Goal: Task Accomplishment & Management: Complete application form

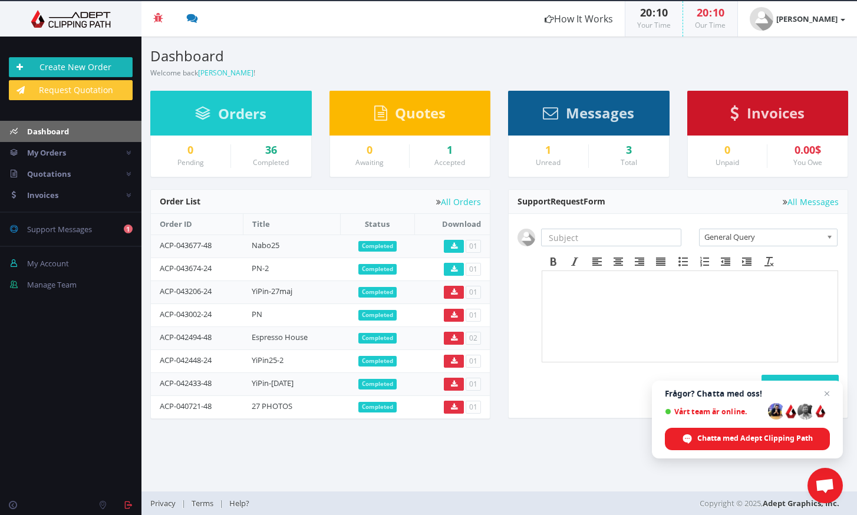
click at [92, 64] on link "Create New Order" at bounding box center [71, 67] width 124 height 20
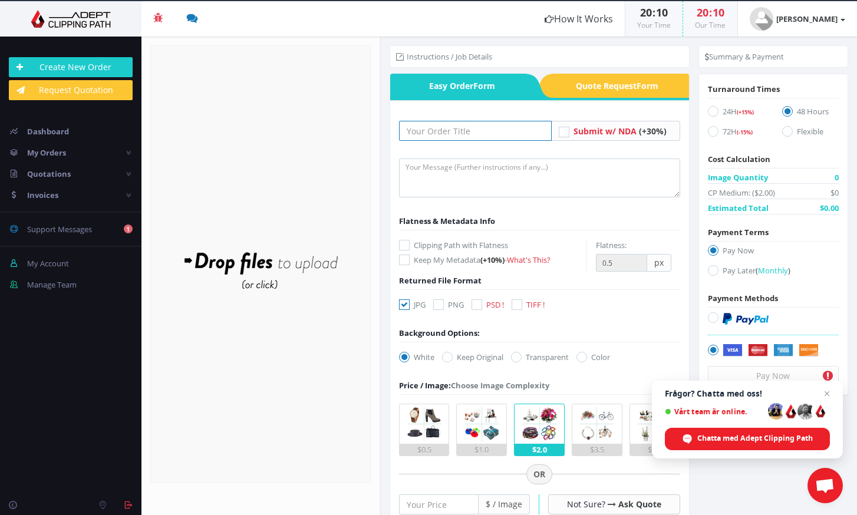
click at [503, 131] on input "text" at bounding box center [475, 131] width 153 height 20
click at [467, 356] on label "Keep Original" at bounding box center [472, 357] width 61 height 12
click at [453, 356] on input "Keep Original" at bounding box center [449, 358] width 8 height 8
radio input "true"
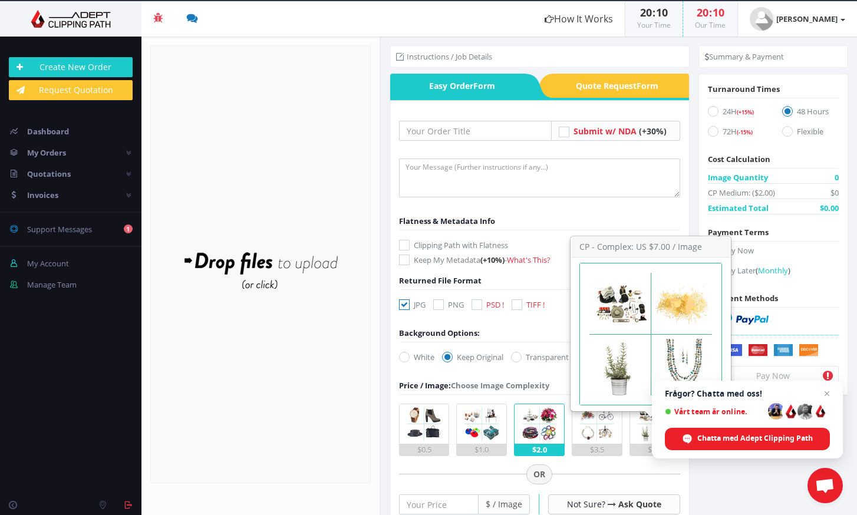
click at [638, 424] on img at bounding box center [654, 423] width 39 height 39
click at [0, 0] on input "$7.0" at bounding box center [0, 0] width 0 height 0
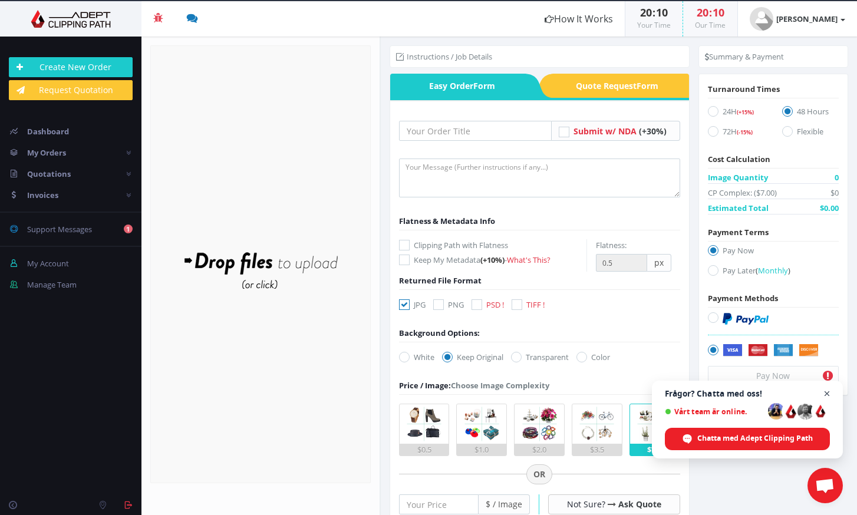
click at [826, 394] on span "Stäng chatt" at bounding box center [827, 394] width 15 height 15
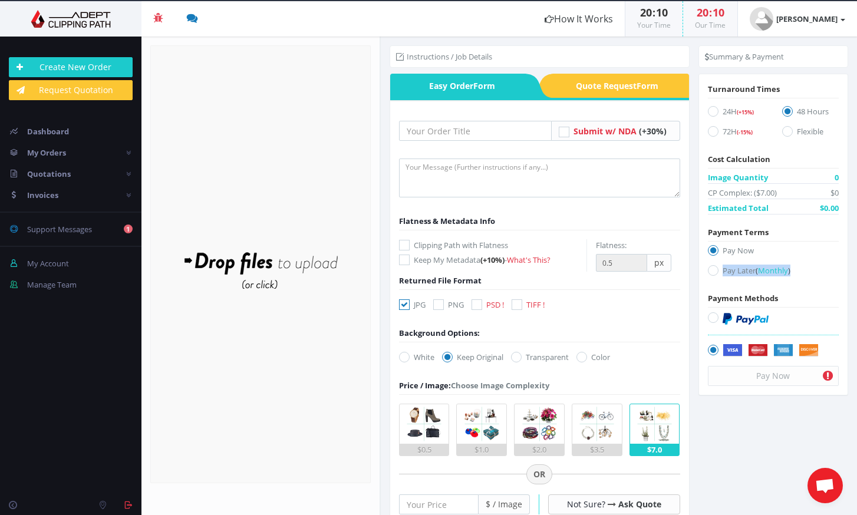
drag, startPoint x: 854, startPoint y: 251, endPoint x: 852, endPoint y: 272, distance: 21.8
click at [852, 274] on div "Summary & Payment Turnaround Times 24H (+15%) 72H (-15%) Cost Calculation Image…" at bounding box center [773, 227] width 167 height 380
click at [763, 443] on section "Instructions / Job Details Form" at bounding box center [619, 276] width 476 height 479
drag, startPoint x: 854, startPoint y: 262, endPoint x: 826, endPoint y: 315, distance: 60.1
click at [851, 288] on div "Summary & Payment Turnaround Times 24H (+15%) 72H (-15%) Cost Calculation Image…" at bounding box center [773, 227] width 167 height 380
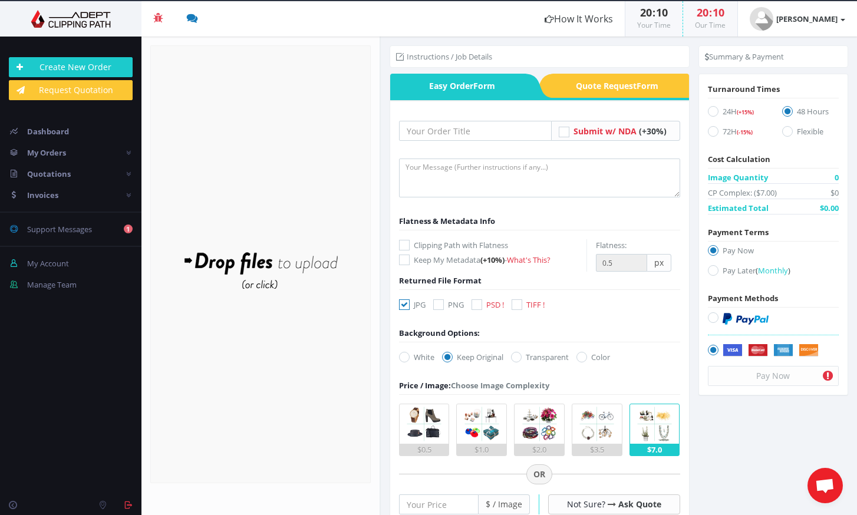
click at [760, 446] on section "Instructions / Job Details Form" at bounding box center [619, 276] width 476 height 479
click at [503, 132] on input "text" at bounding box center [475, 131] width 153 height 20
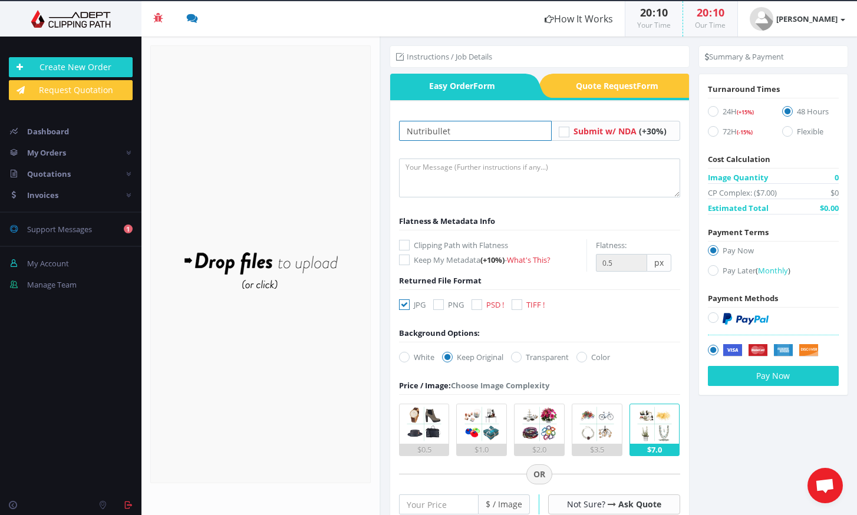
type input "Nutribullet"
drag, startPoint x: 854, startPoint y: 192, endPoint x: 827, endPoint y: 257, distance: 70.1
click at [848, 235] on div "Summary & Payment Turnaround Times 24H (+15%) 72H (-15%) Cost Calculation Image…" at bounding box center [773, 227] width 167 height 380
click at [697, 432] on section "Instructions / Job Details Form" at bounding box center [619, 276] width 476 height 479
drag, startPoint x: 854, startPoint y: 145, endPoint x: 829, endPoint y: 228, distance: 86.2
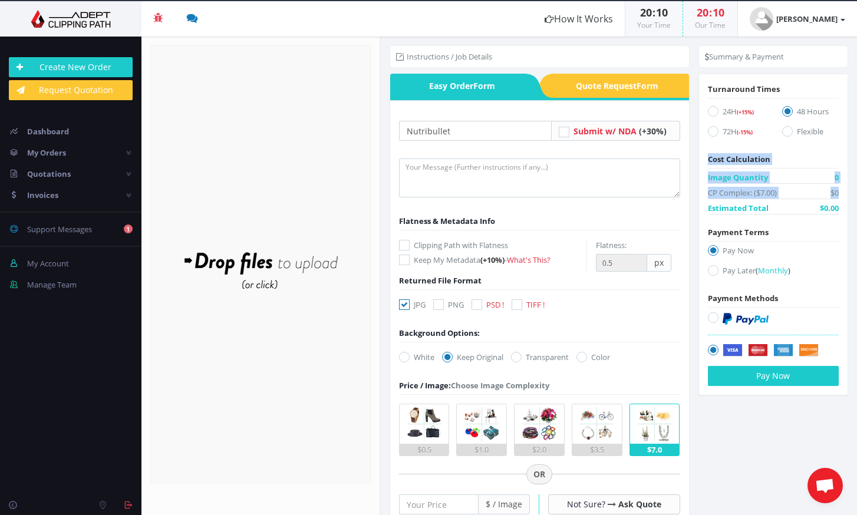
click at [850, 206] on div "Summary & Payment Turnaround Times 24H (+15%) 72H (-15%) Cost Calculation Image…" at bounding box center [773, 227] width 167 height 380
click at [658, 354] on form "Nutribullet Submit w/ NDA (+30%) Flatness & Metadata Info Keep My Metadata" at bounding box center [539, 467] width 281 height 692
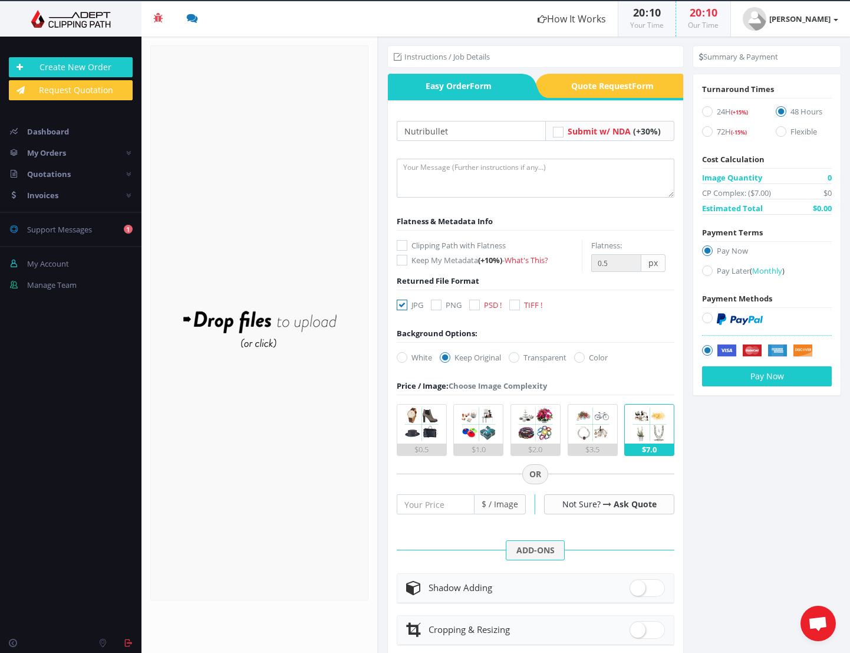
drag, startPoint x: 845, startPoint y: 410, endPoint x: 833, endPoint y: 478, distance: 69.5
click at [840, 472] on section "Instructions / Job Details Form" at bounding box center [614, 345] width 472 height 616
drag, startPoint x: 763, startPoint y: 520, endPoint x: 775, endPoint y: 546, distance: 28.5
click at [770, 515] on section "Instructions / Job Details Form" at bounding box center [614, 345] width 472 height 616
drag, startPoint x: 786, startPoint y: 504, endPoint x: 836, endPoint y: 497, distance: 50.6
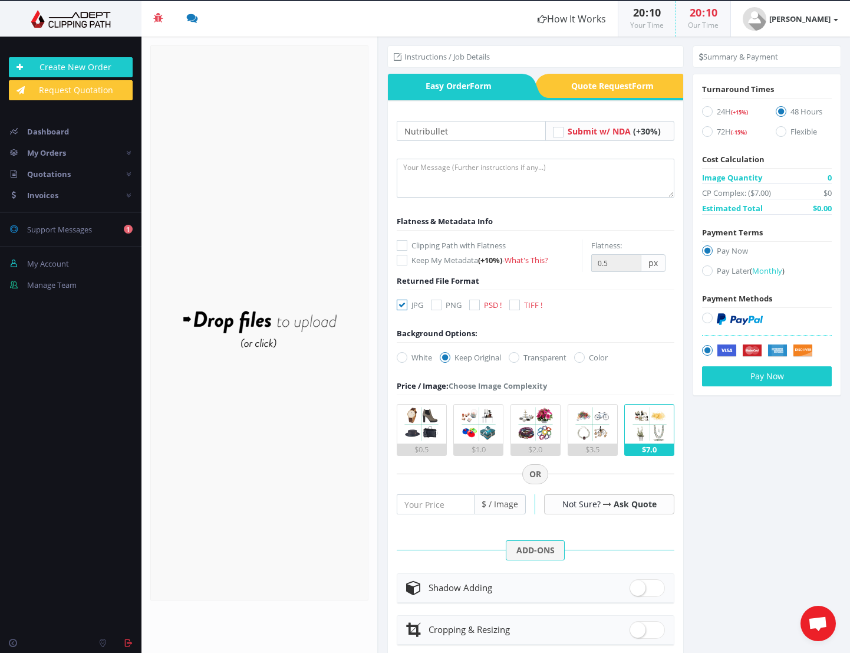
click at [792, 515] on section "Instructions / Job Details Form" at bounding box center [614, 345] width 472 height 616
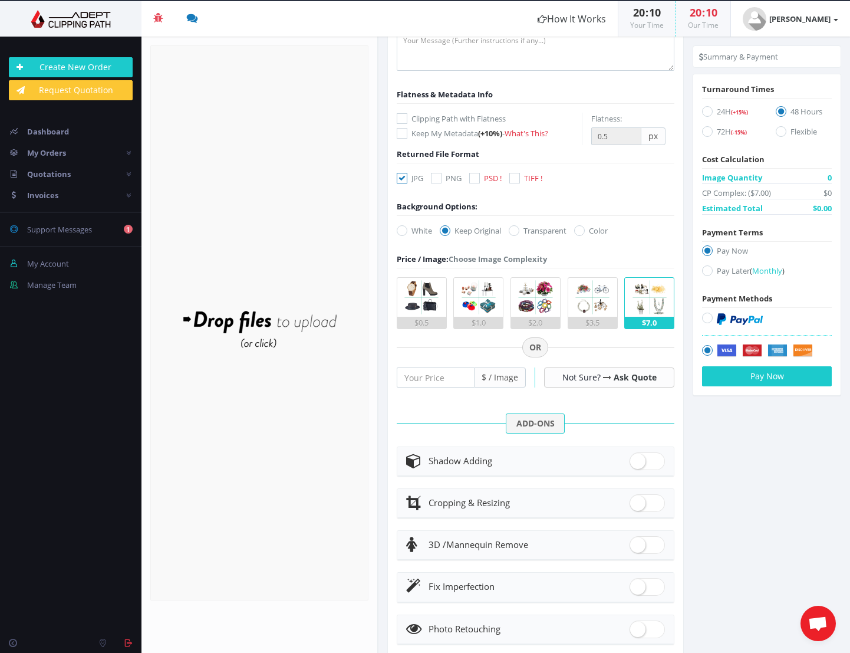
scroll to position [153, 0]
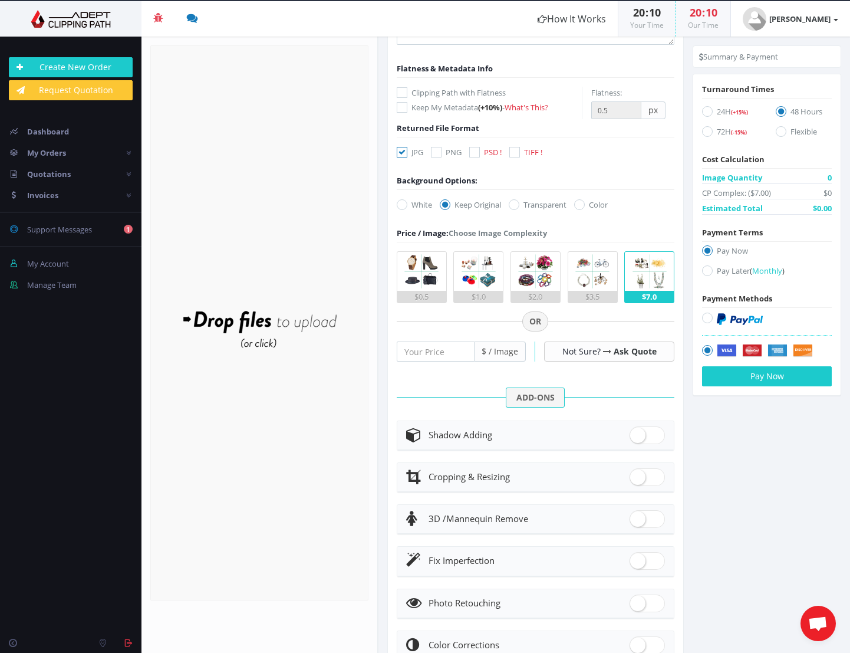
click at [655, 432] on span at bounding box center [647, 435] width 35 height 18
click at [637, 432] on input "checkbox" at bounding box center [634, 433] width 8 height 8
checkbox input "true"
radio input "true"
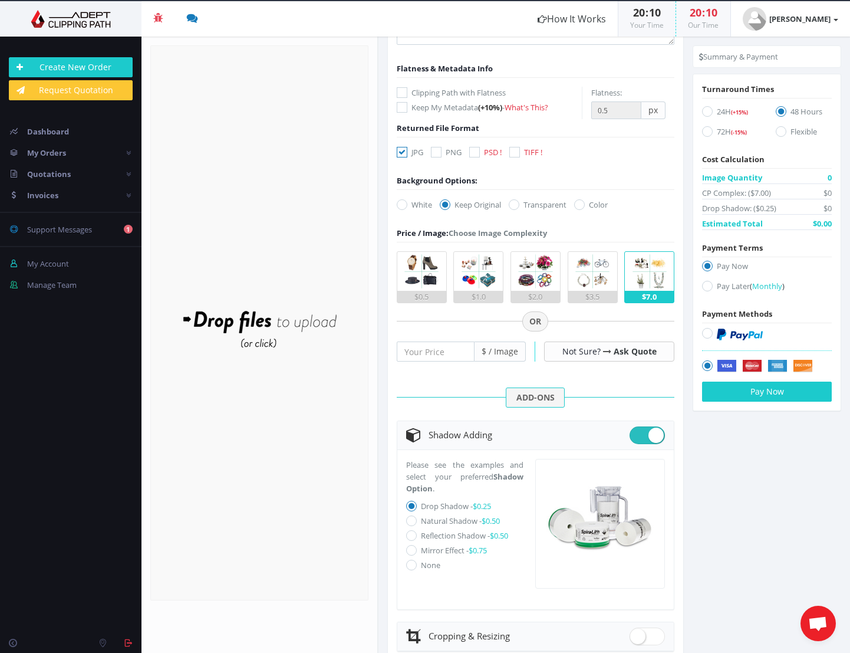
click at [445, 515] on label "Natural Shadow - $0.50" at bounding box center [460, 520] width 79 height 11
click at [417, 515] on input "Natural Shadow - $0.50" at bounding box center [413, 521] width 8 height 8
radio input "true"
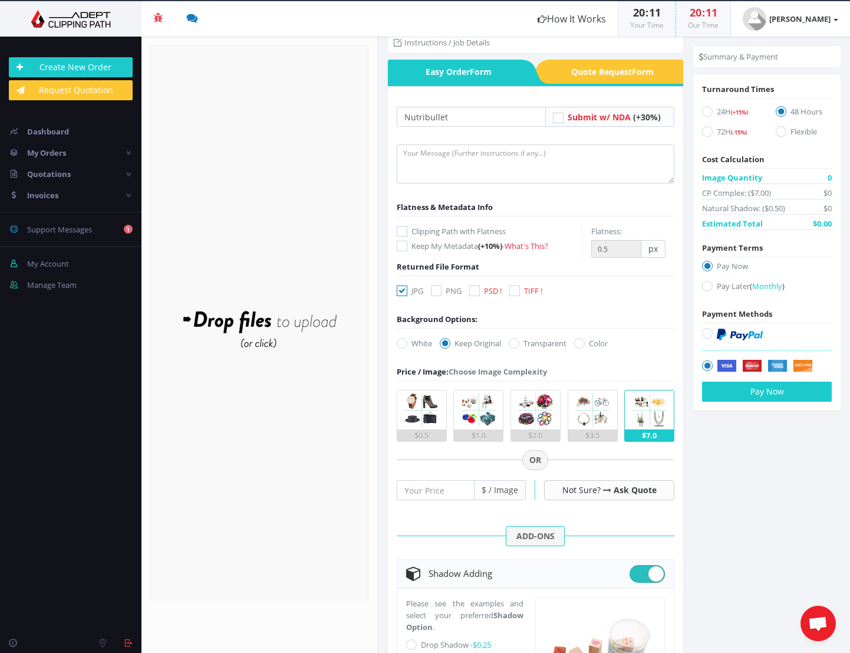
scroll to position [0, 0]
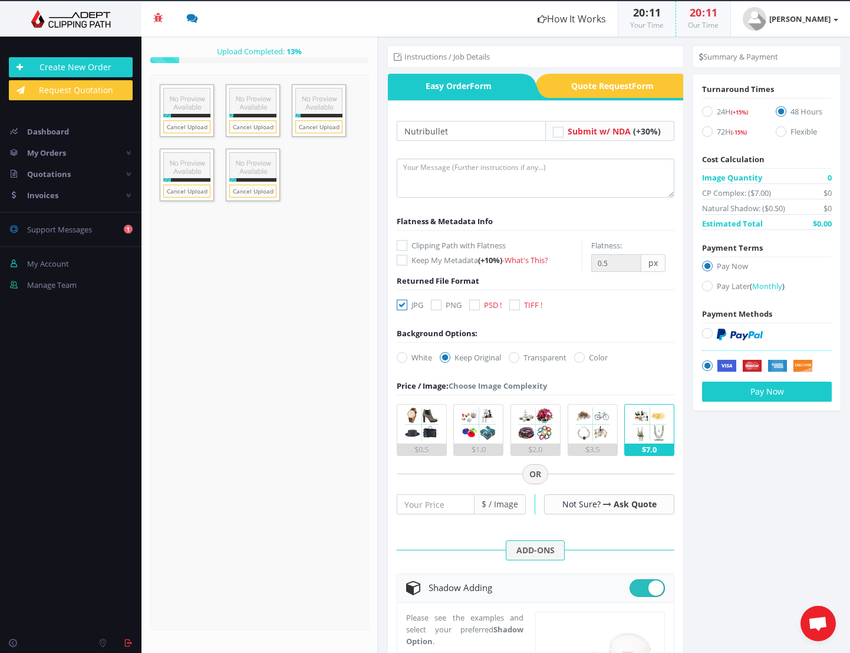
click at [723, 111] on label "24H (+15%)" at bounding box center [730, 114] width 56 height 16
click at [713, 111] on input "24H (+15%)" at bounding box center [709, 112] width 8 height 8
radio input "true"
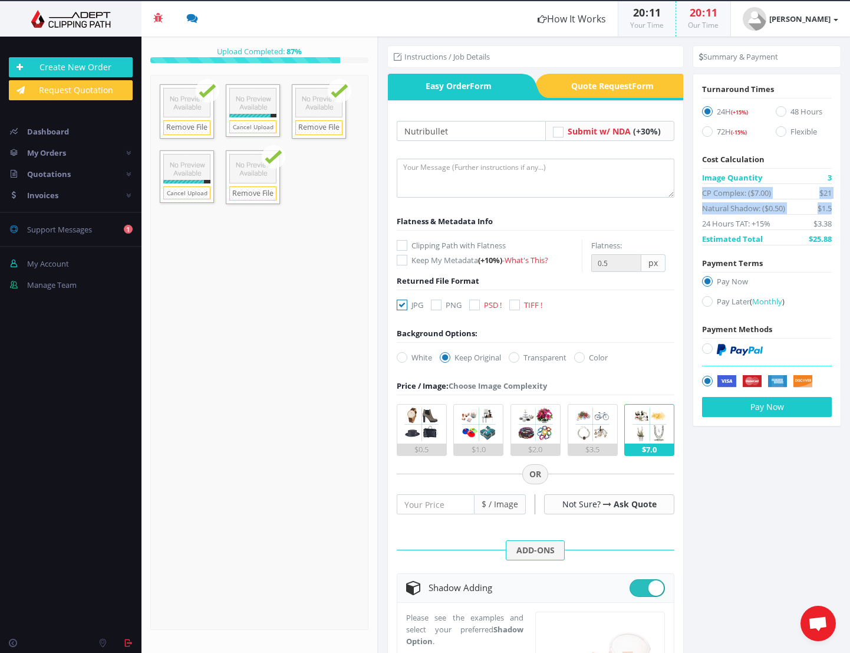
drag, startPoint x: 846, startPoint y: 190, endPoint x: 843, endPoint y: 218, distance: 27.9
click at [843, 215] on div "Summary & Payment Turnaround Times 24H (+15%) 72H (-15%) Cost Calculation Image…" at bounding box center [767, 242] width 166 height 410
drag, startPoint x: 846, startPoint y: 220, endPoint x: 825, endPoint y: 265, distance: 49.8
click at [845, 246] on div "Summary & Payment Turnaround Times 24H (+15%) 72H (-15%) Cost Calculation Image…" at bounding box center [767, 242] width 166 height 410
click at [523, 357] on label "Transparent" at bounding box center [538, 357] width 58 height 12
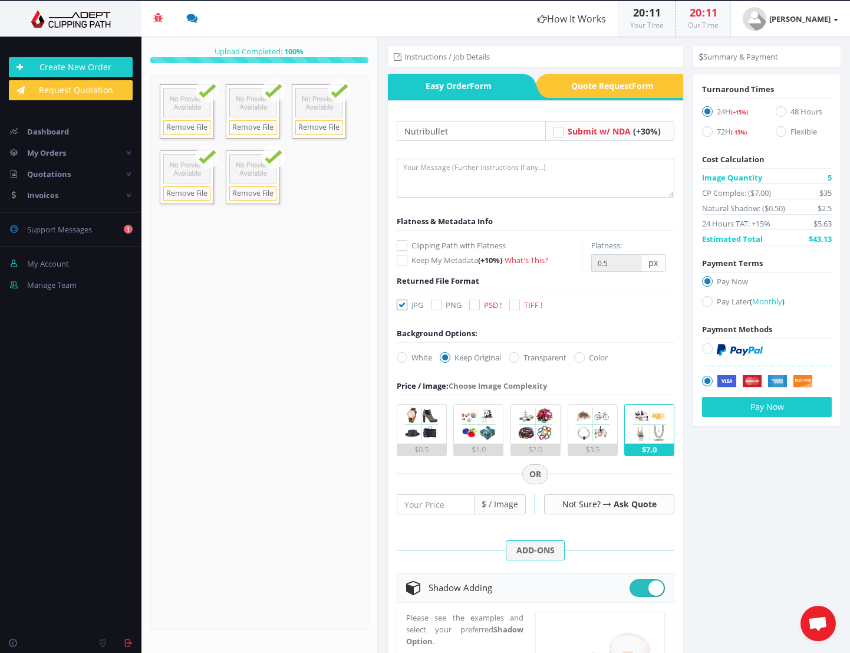
click at [519, 357] on input "Transparent" at bounding box center [516, 358] width 8 height 8
radio input "true"
radio input "false"
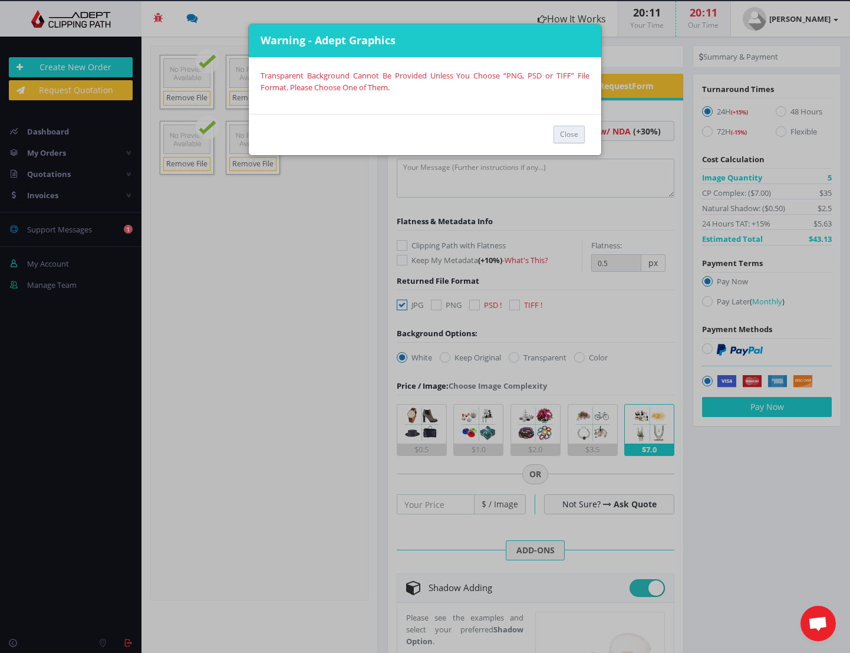
click at [566, 134] on button "Close" at bounding box center [569, 135] width 31 height 18
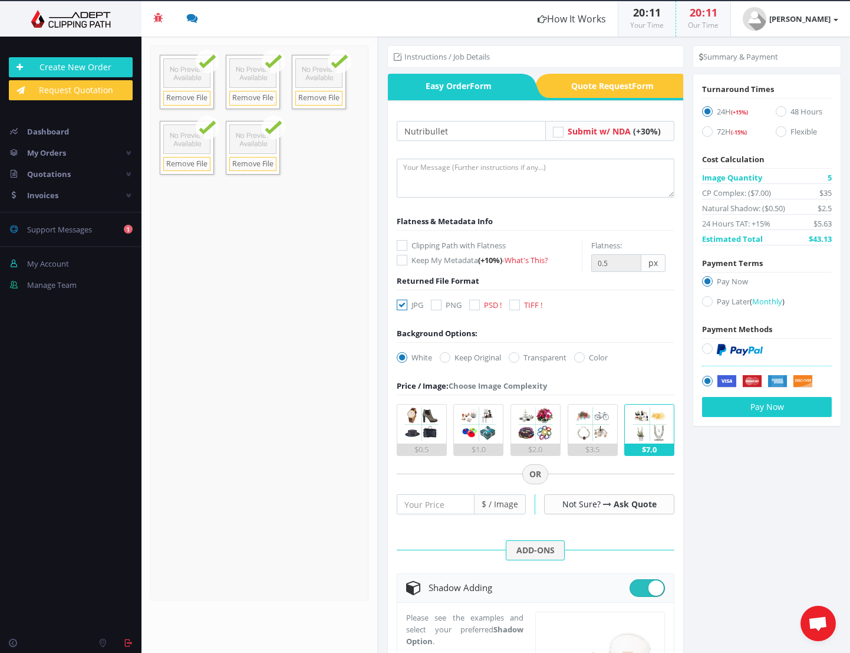
click at [516, 305] on icon at bounding box center [514, 304] width 11 height 11
click at [516, 305] on input "TIFF !" at bounding box center [516, 305] width 8 height 8
checkbox input "true"
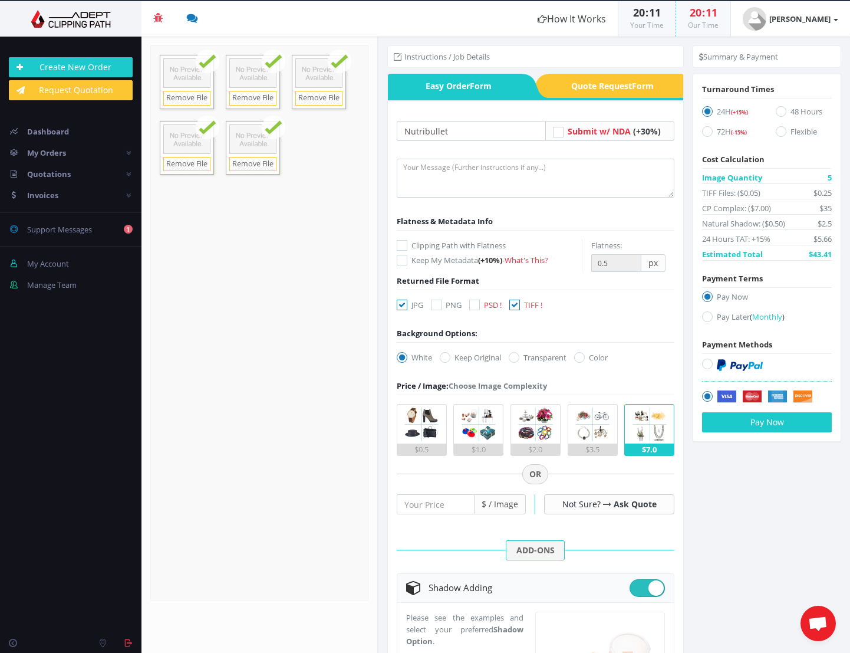
click at [402, 306] on icon at bounding box center [402, 304] width 11 height 11
click at [402, 306] on input "JPG" at bounding box center [404, 305] width 8 height 8
checkbox input "false"
click at [538, 355] on label "Transparent" at bounding box center [538, 357] width 58 height 12
click at [519, 355] on input "Transparent" at bounding box center [516, 358] width 8 height 8
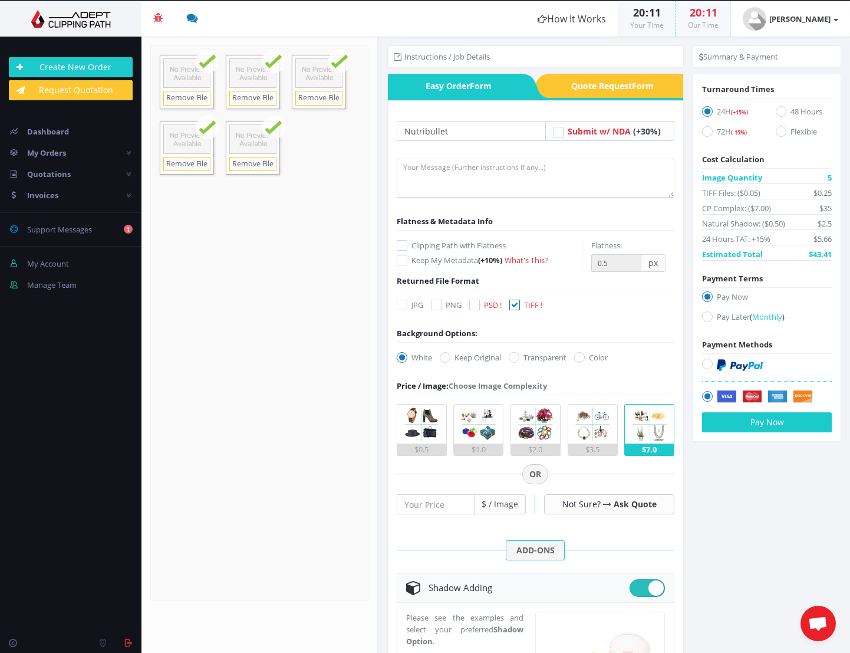
radio input "true"
click at [768, 424] on button "Pay Now" at bounding box center [767, 422] width 130 height 20
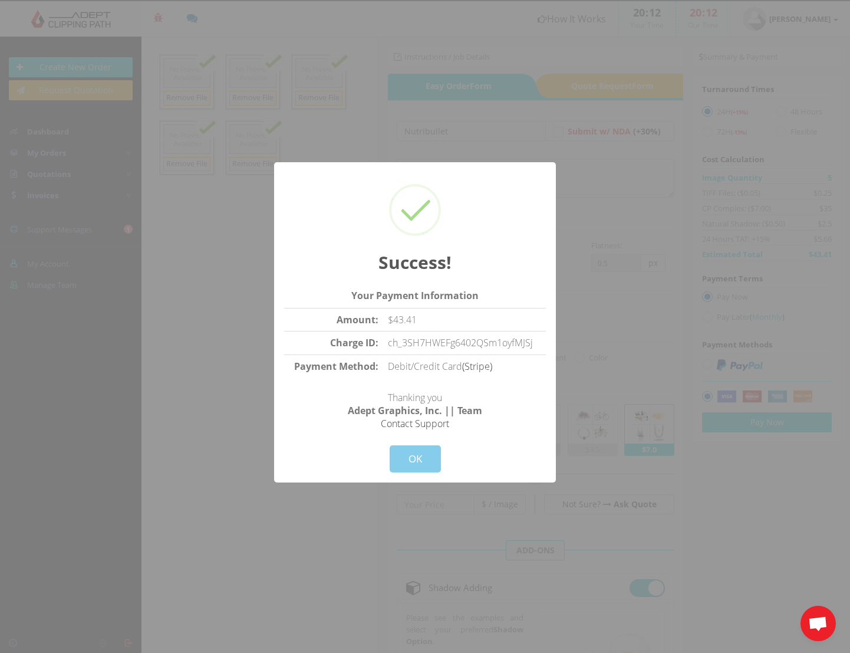
click at [420, 462] on button "OK" at bounding box center [415, 458] width 51 height 27
